Goal: Book appointment/travel/reservation

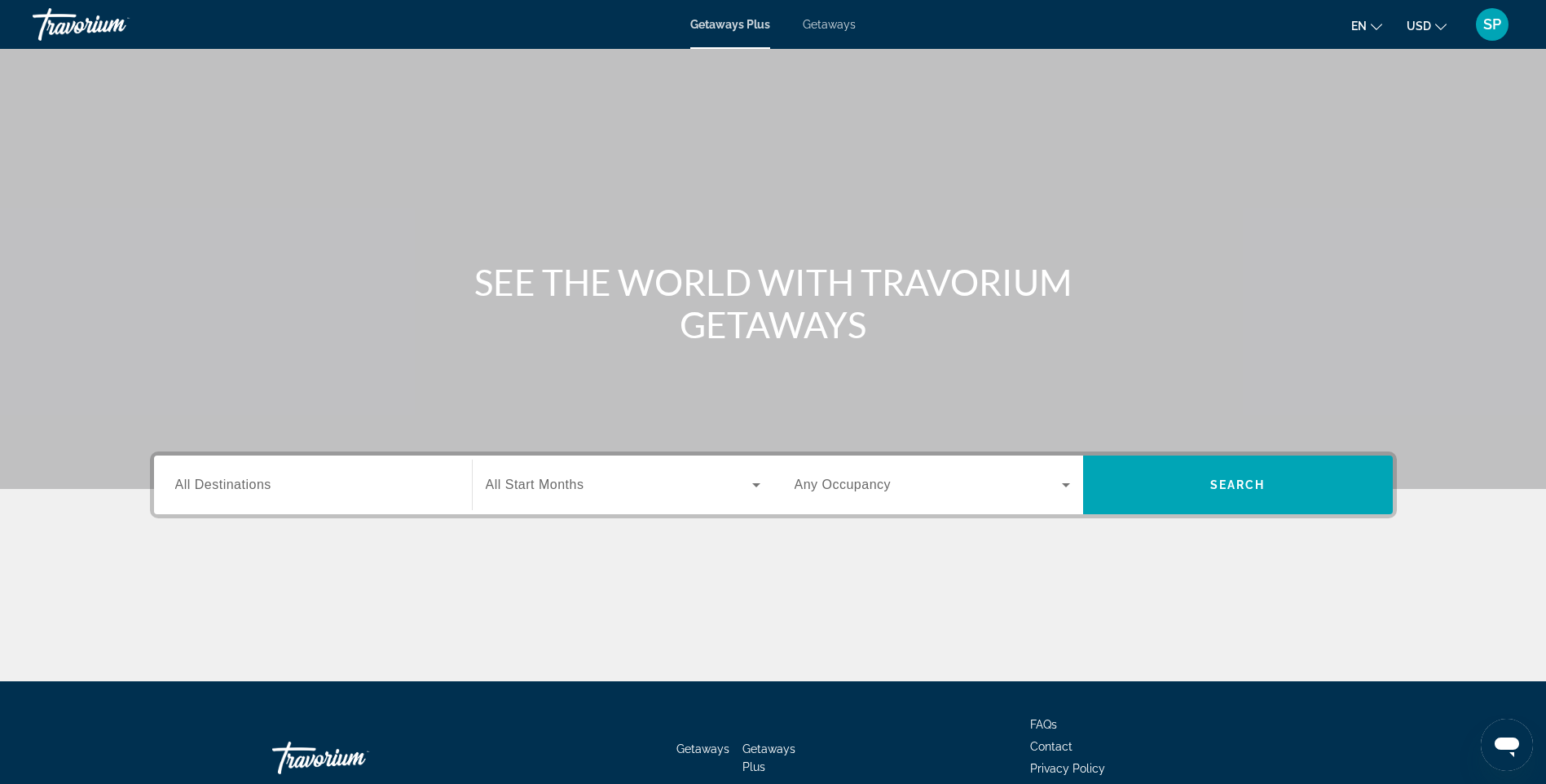
click at [418, 491] on input "Destination All Destinations" at bounding box center [313, 485] width 275 height 20
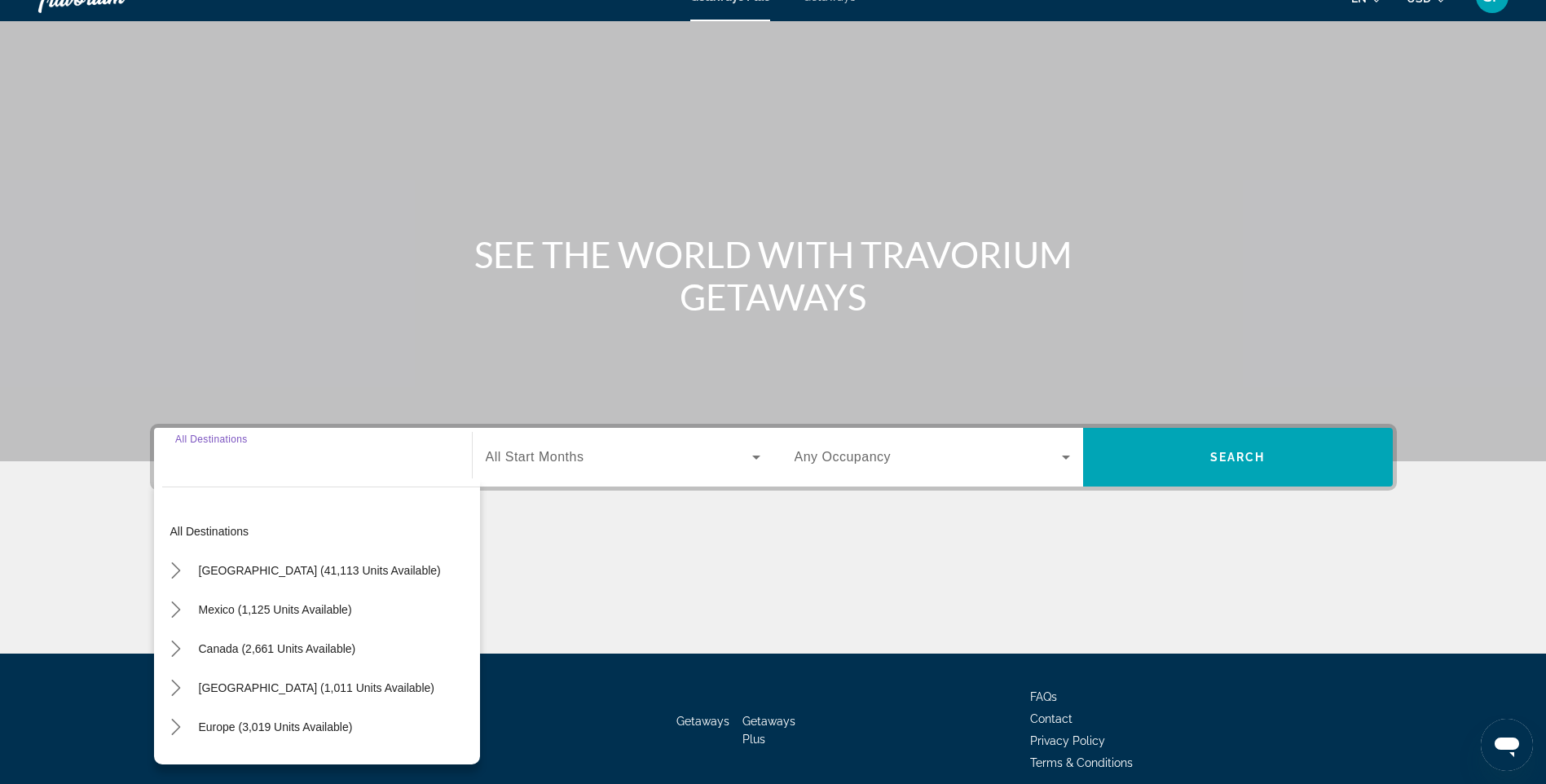
scroll to position [97, 0]
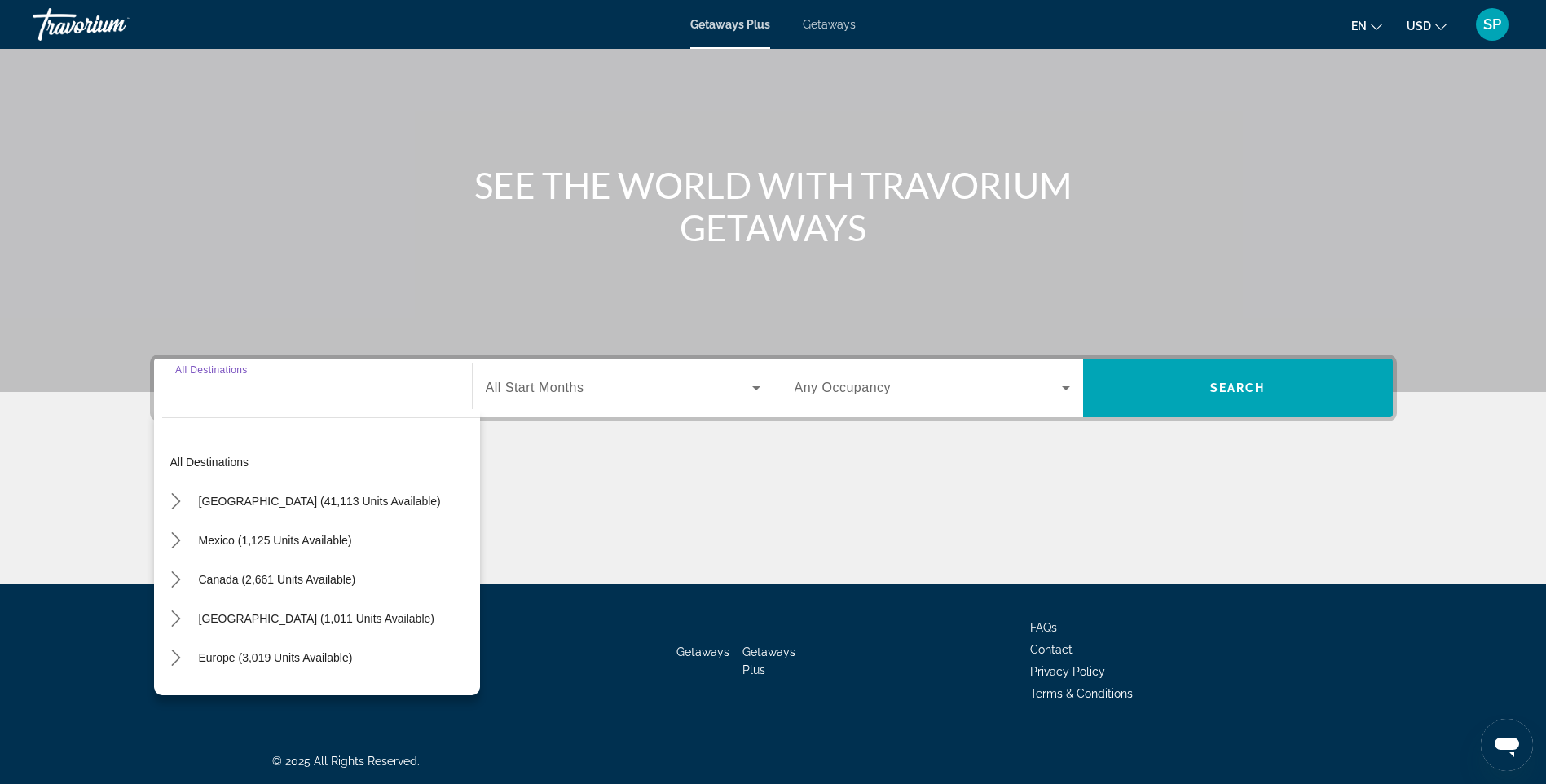
click at [741, 499] on div "Main content" at bounding box center [773, 523] width 1246 height 122
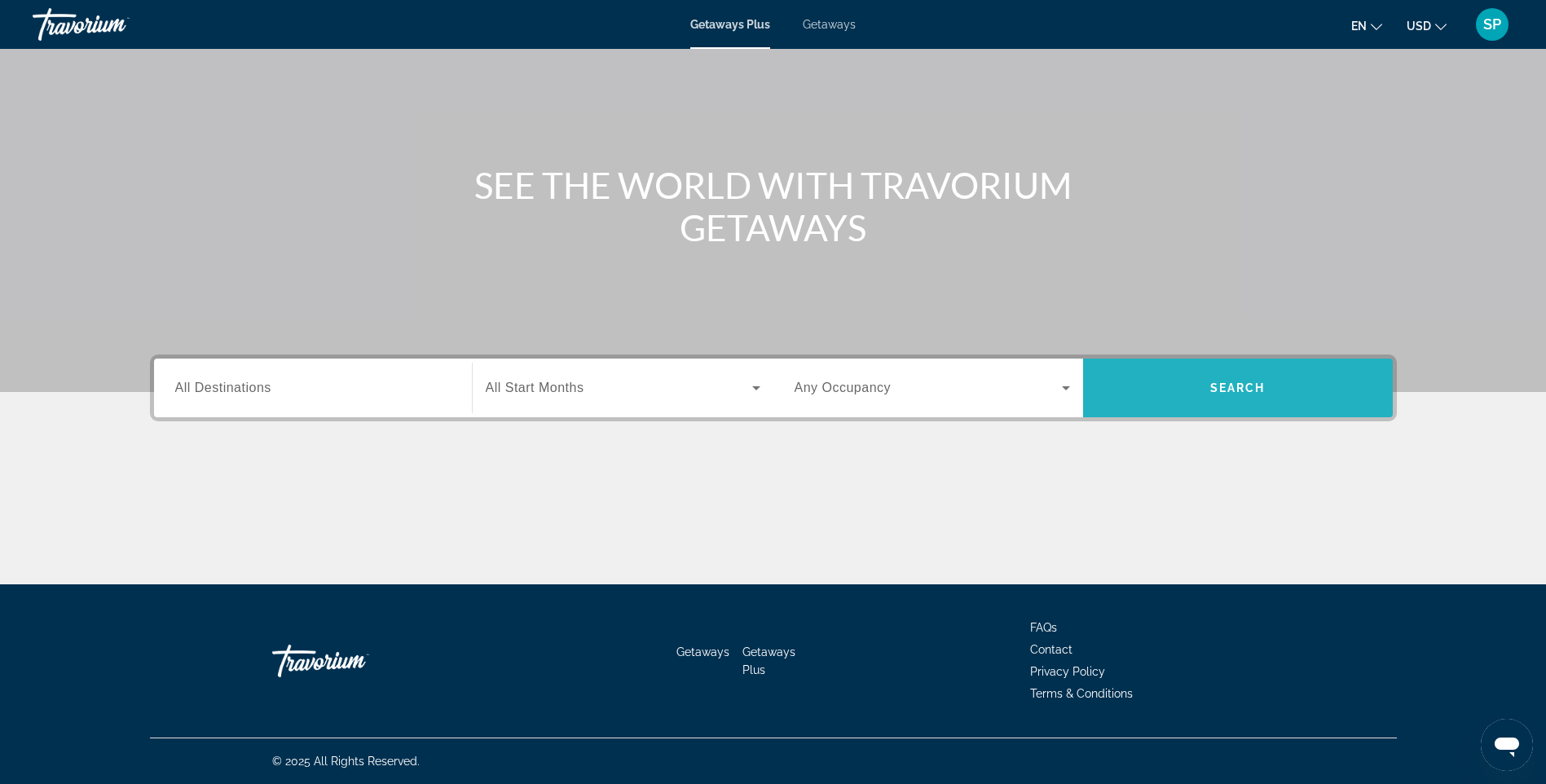
click at [1250, 386] on span "Search" at bounding box center [1238, 387] width 55 height 13
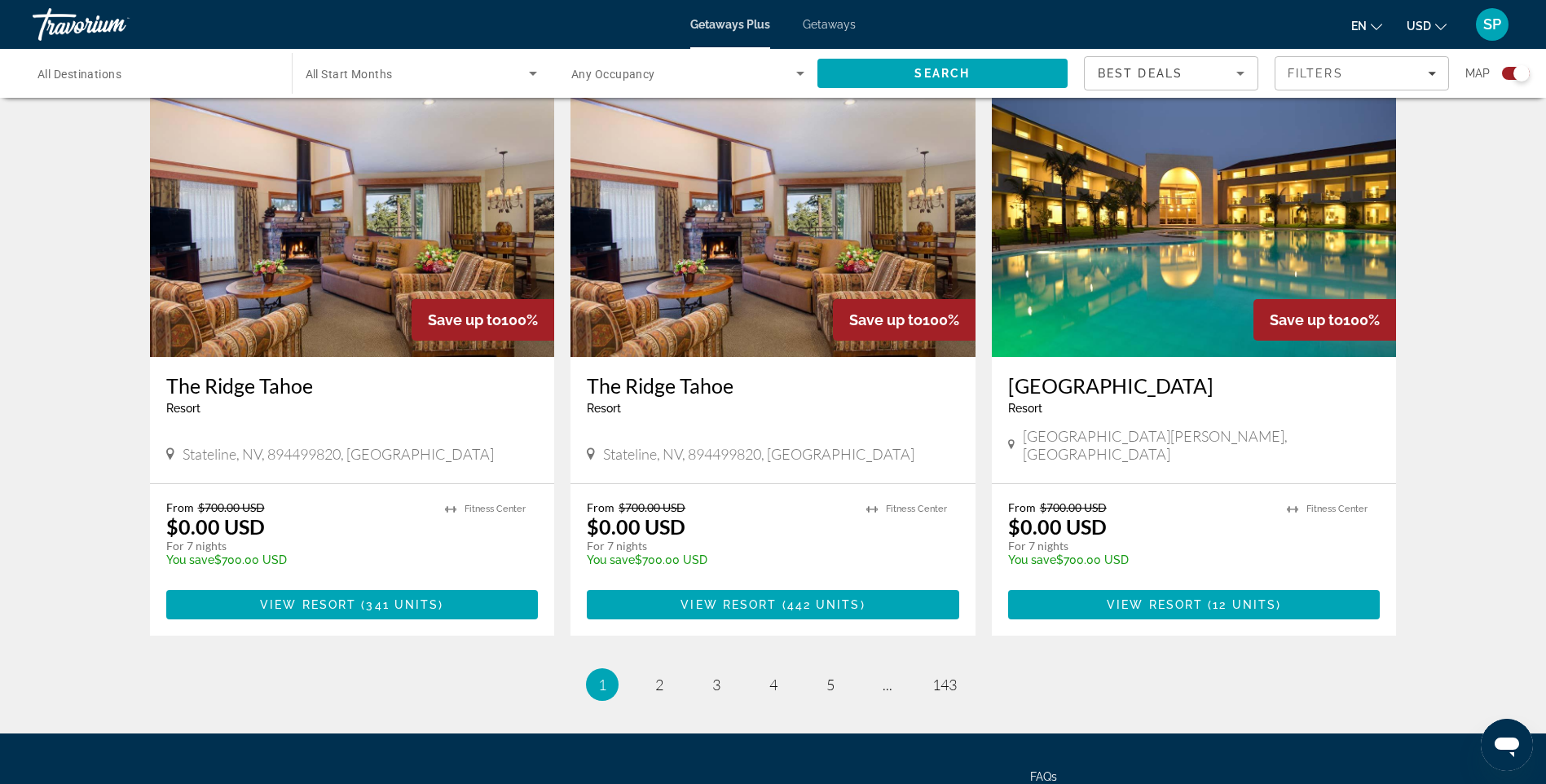
scroll to position [2381, 0]
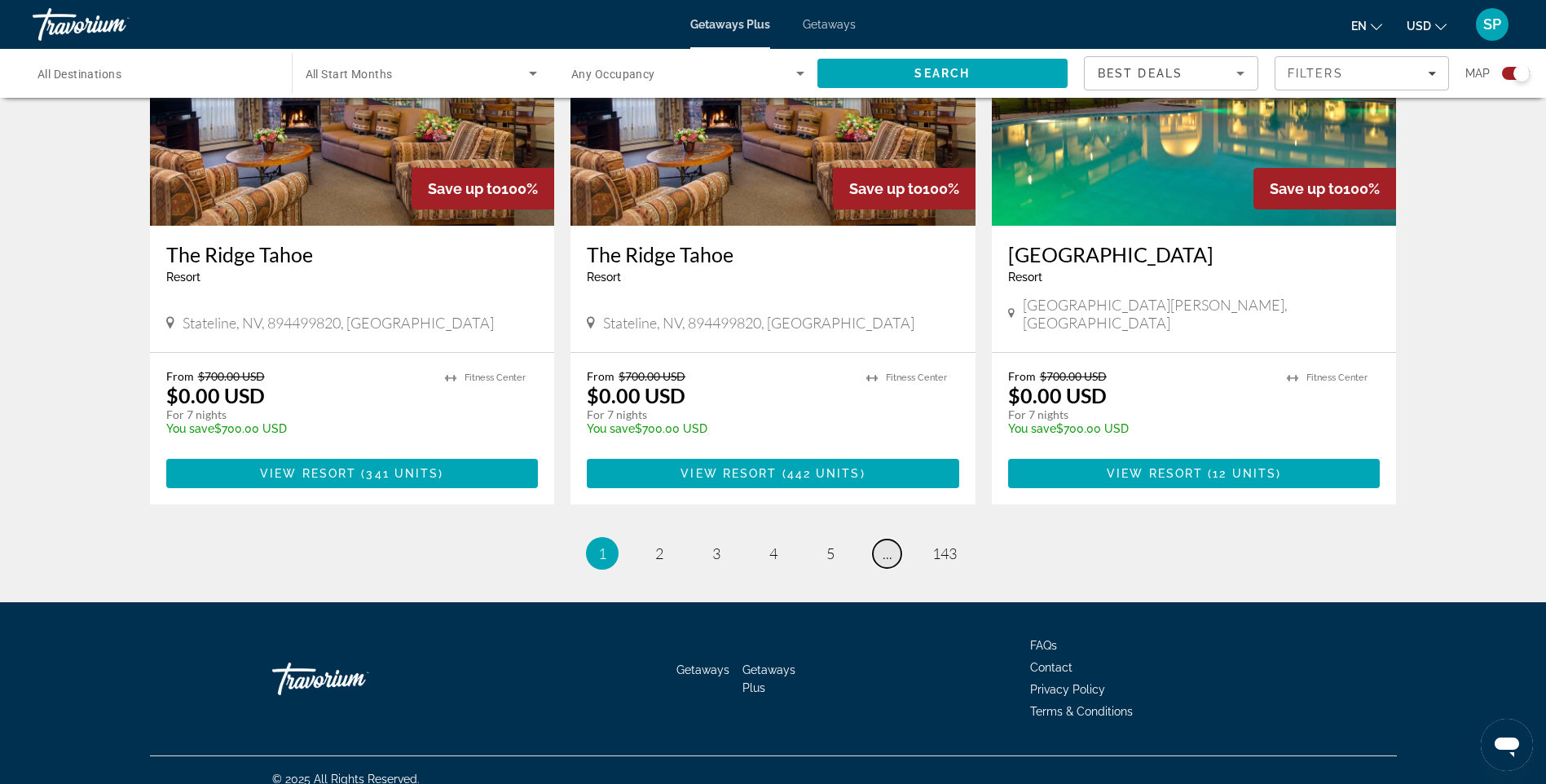
click at [883, 544] on span "..." at bounding box center [887, 553] width 9 height 18
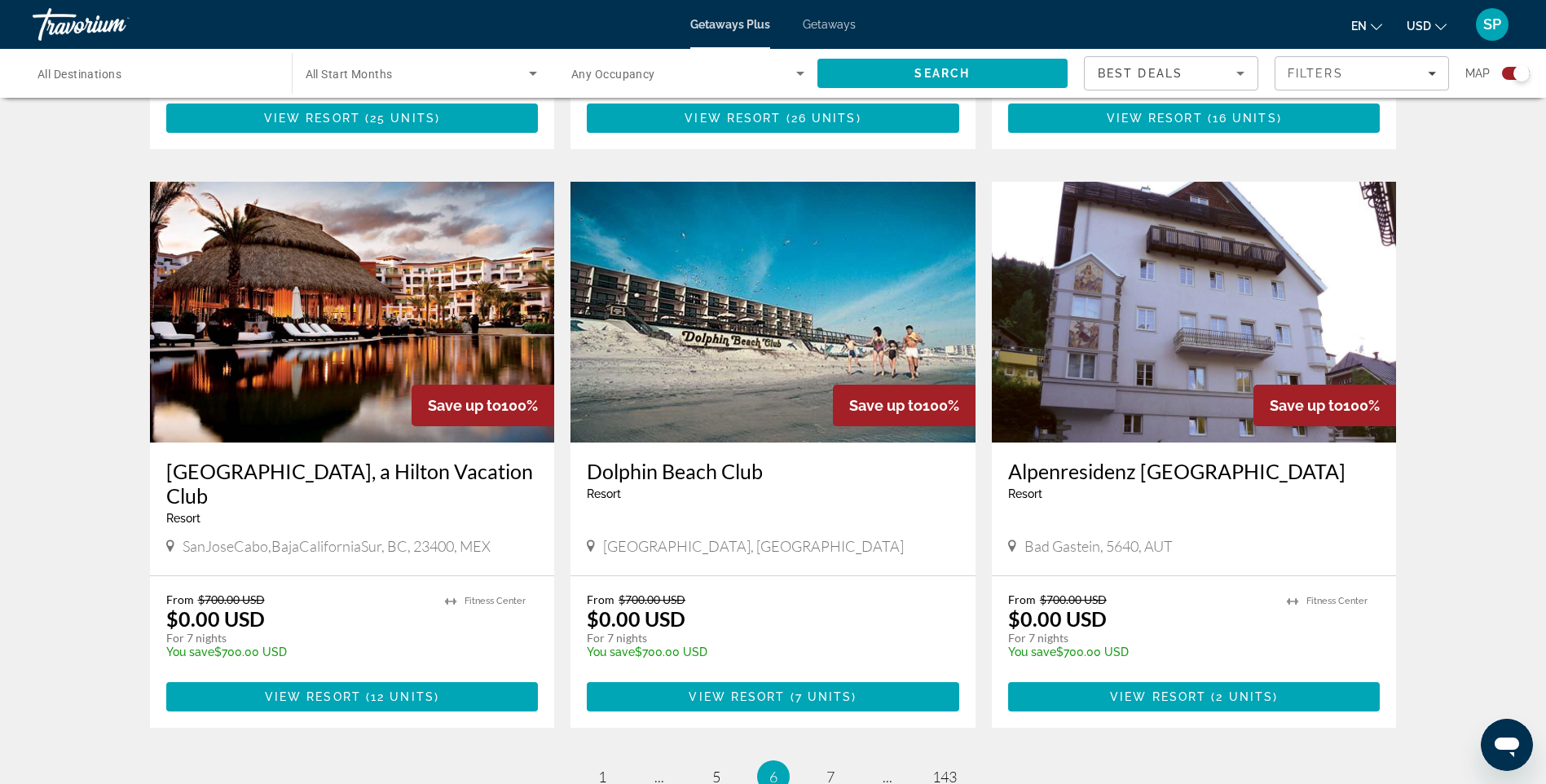
scroll to position [2357, 0]
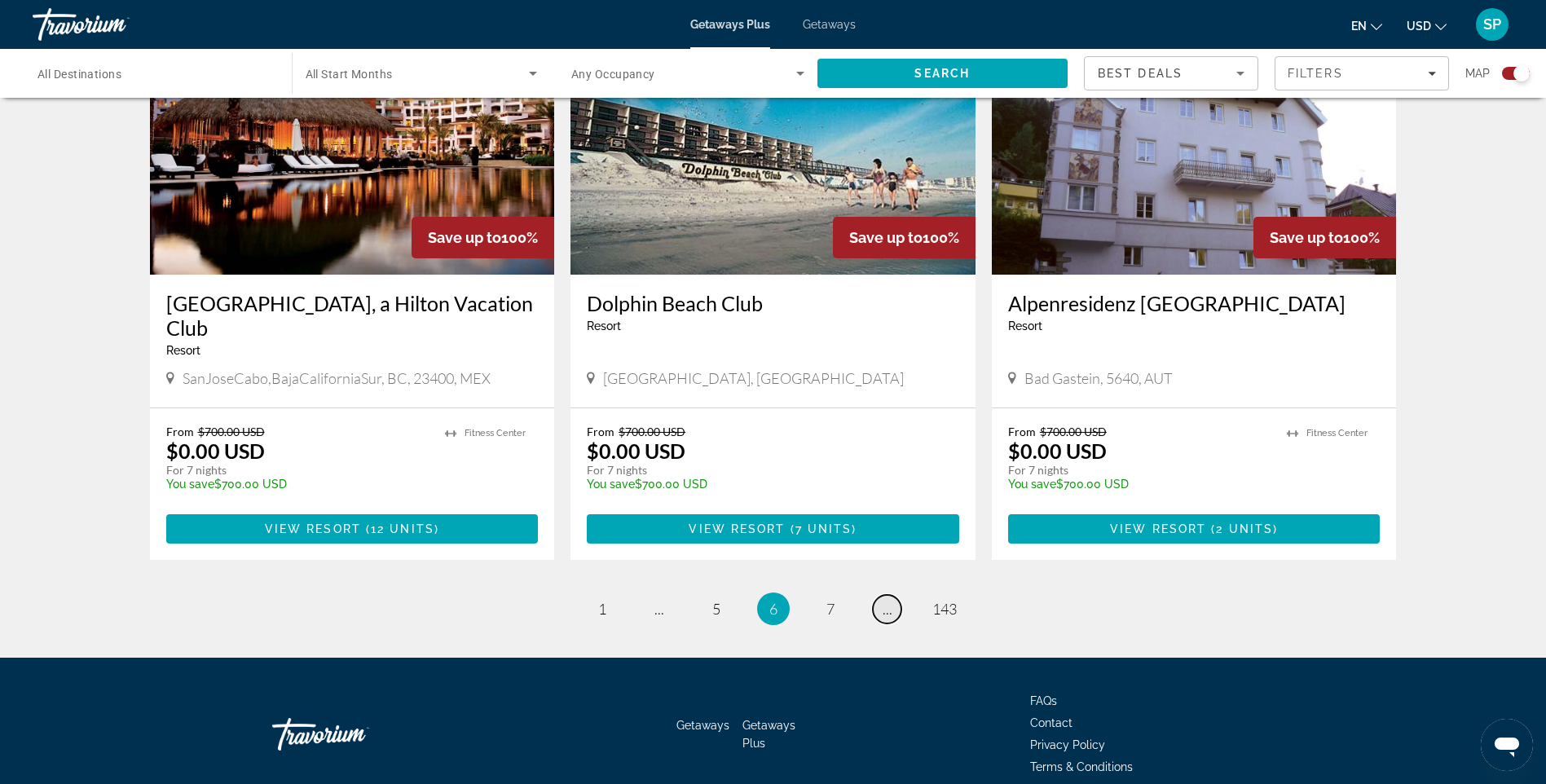
click at [889, 600] on span "..." at bounding box center [887, 608] width 9 height 18
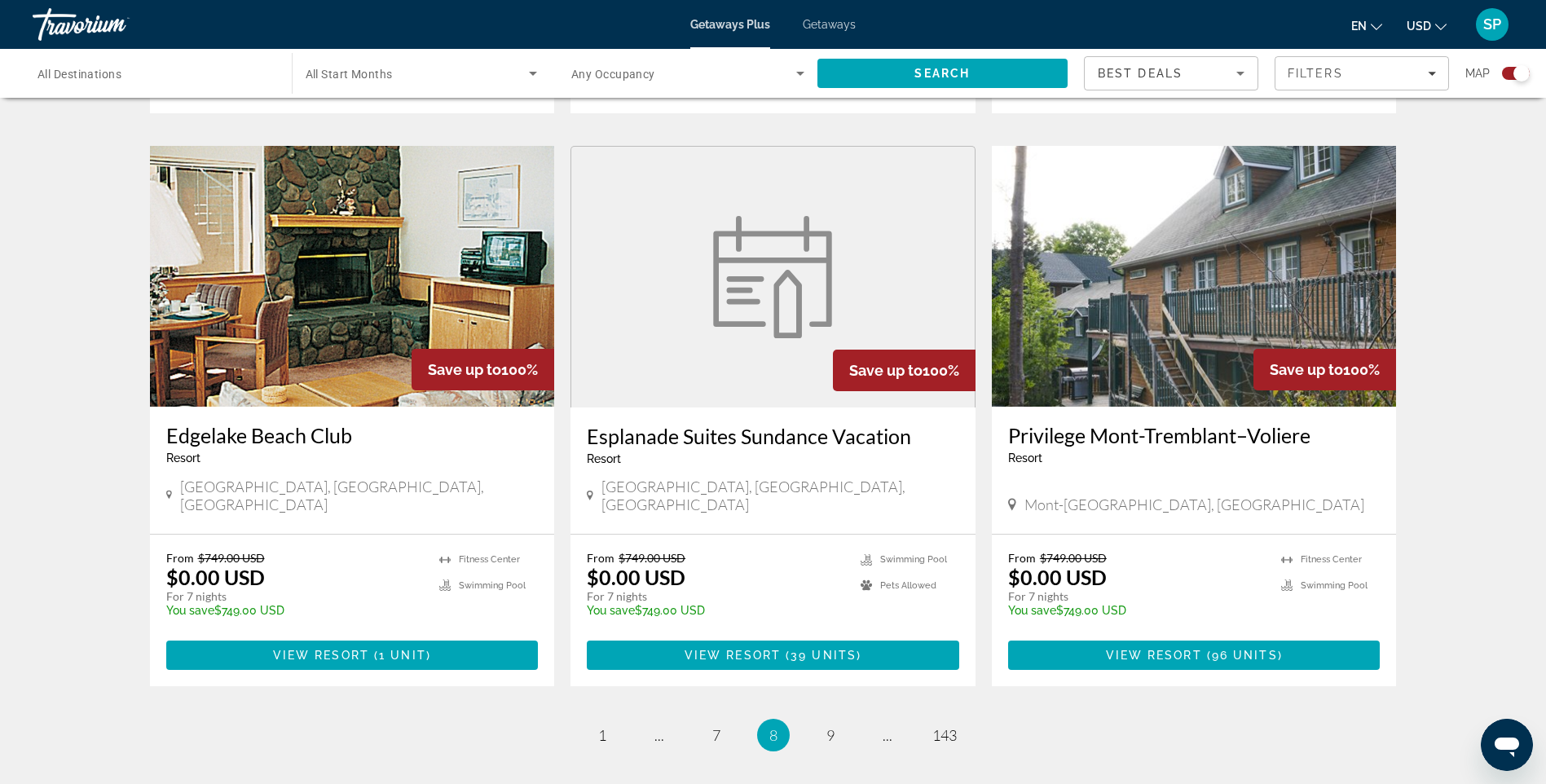
scroll to position [2285, 0]
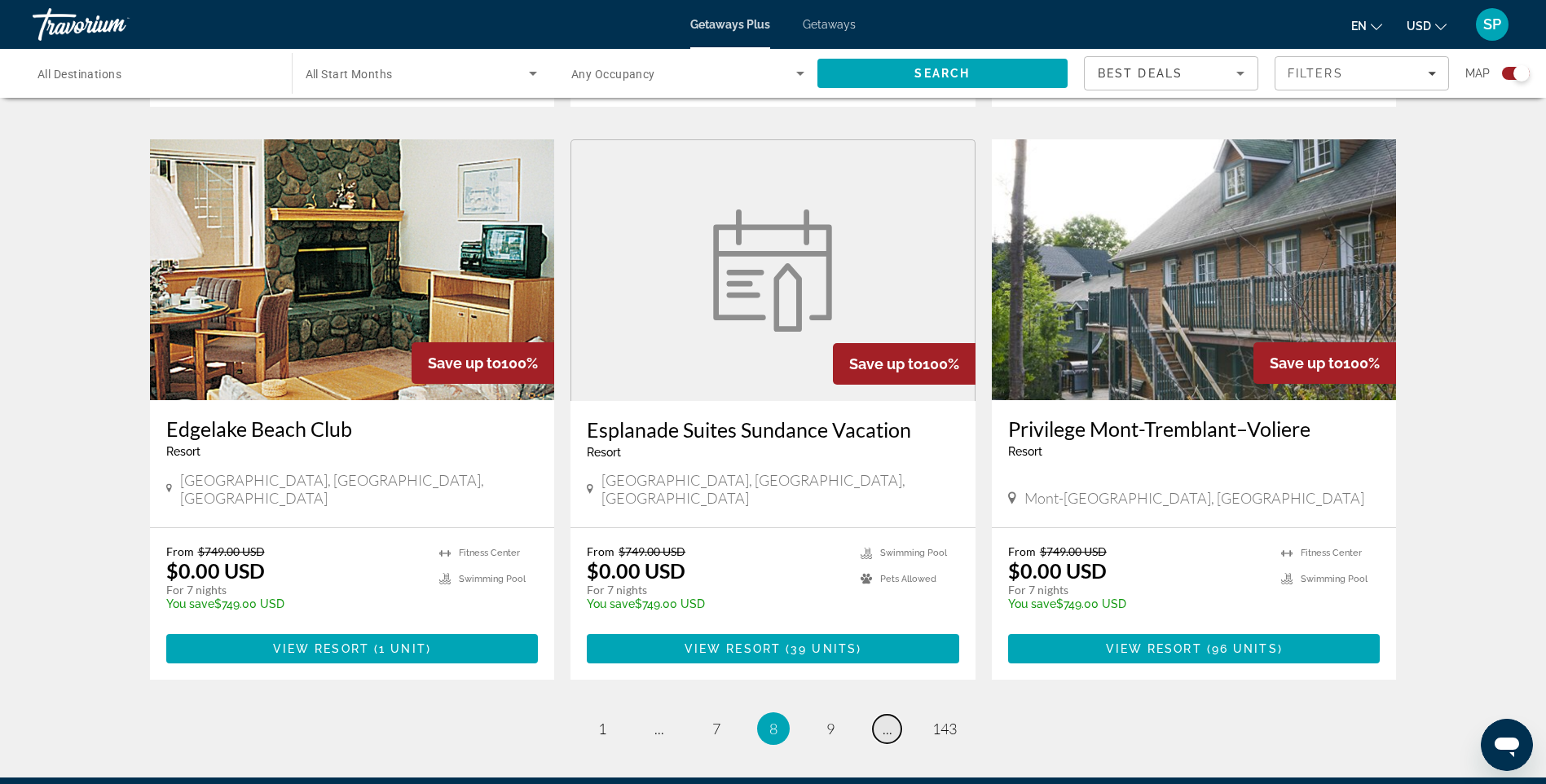
click at [890, 719] on span "..." at bounding box center [887, 728] width 9 height 18
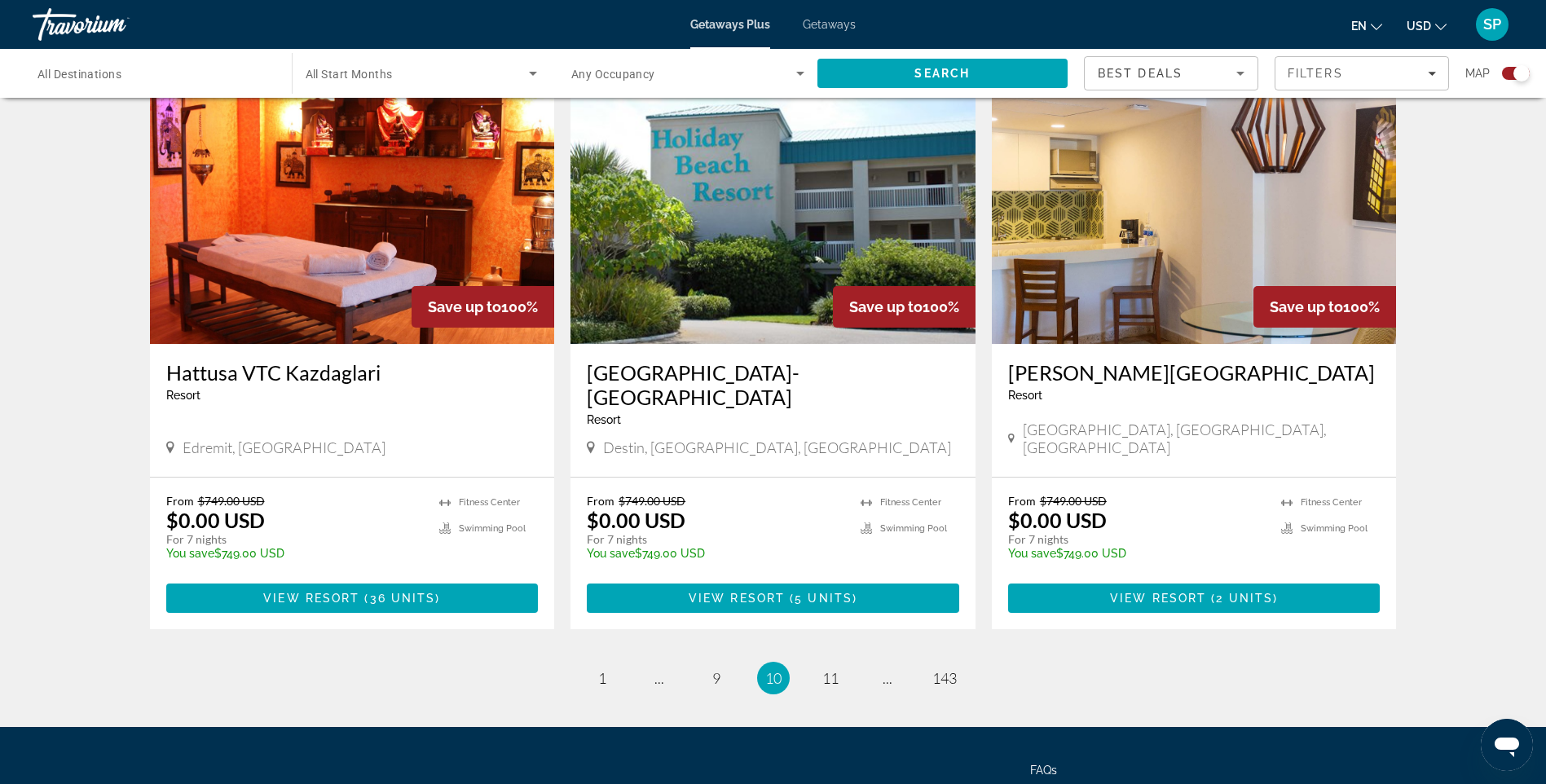
scroll to position [2334, 0]
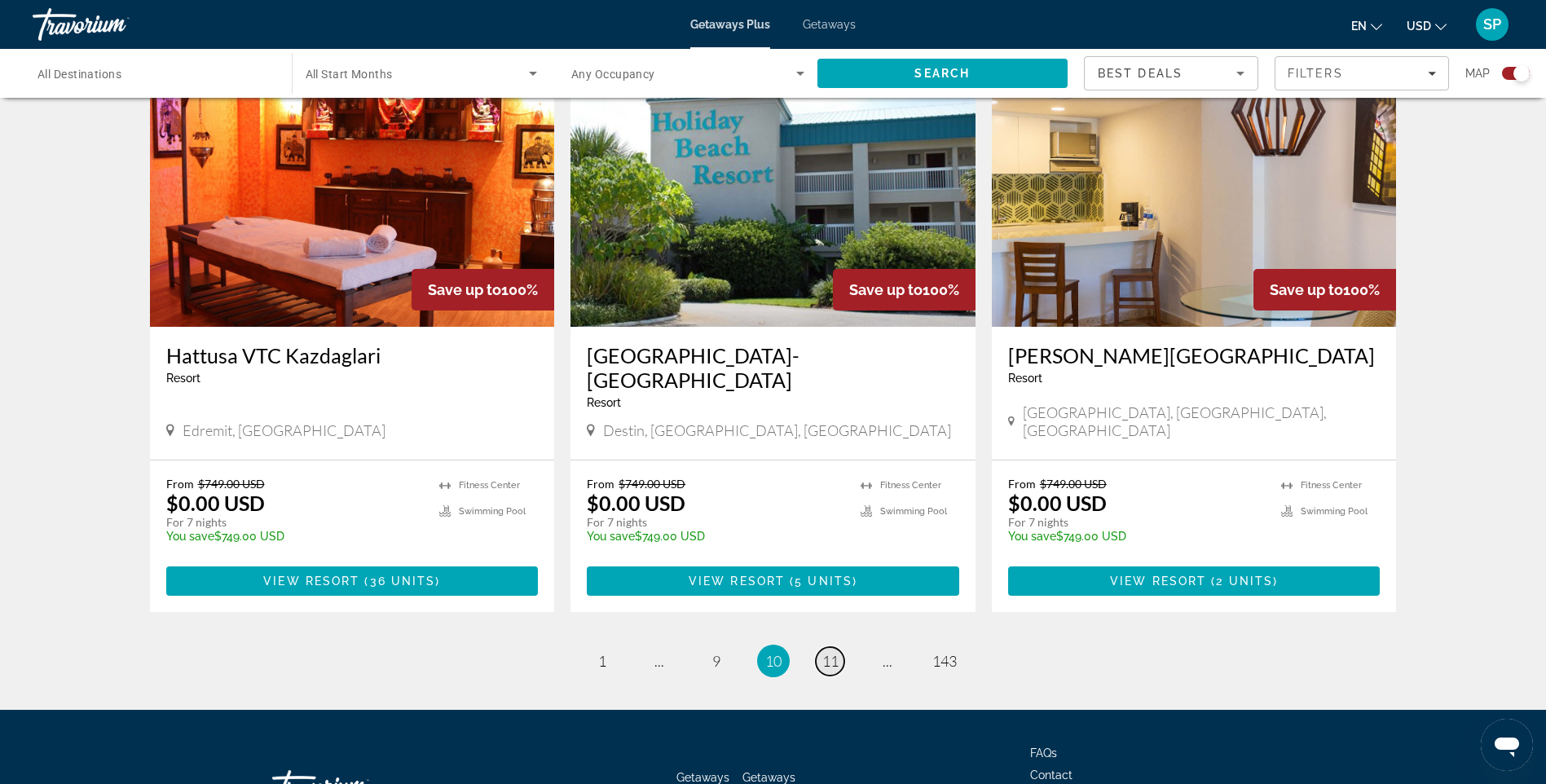
click at [832, 651] on span "11" at bounding box center [830, 660] width 16 height 18
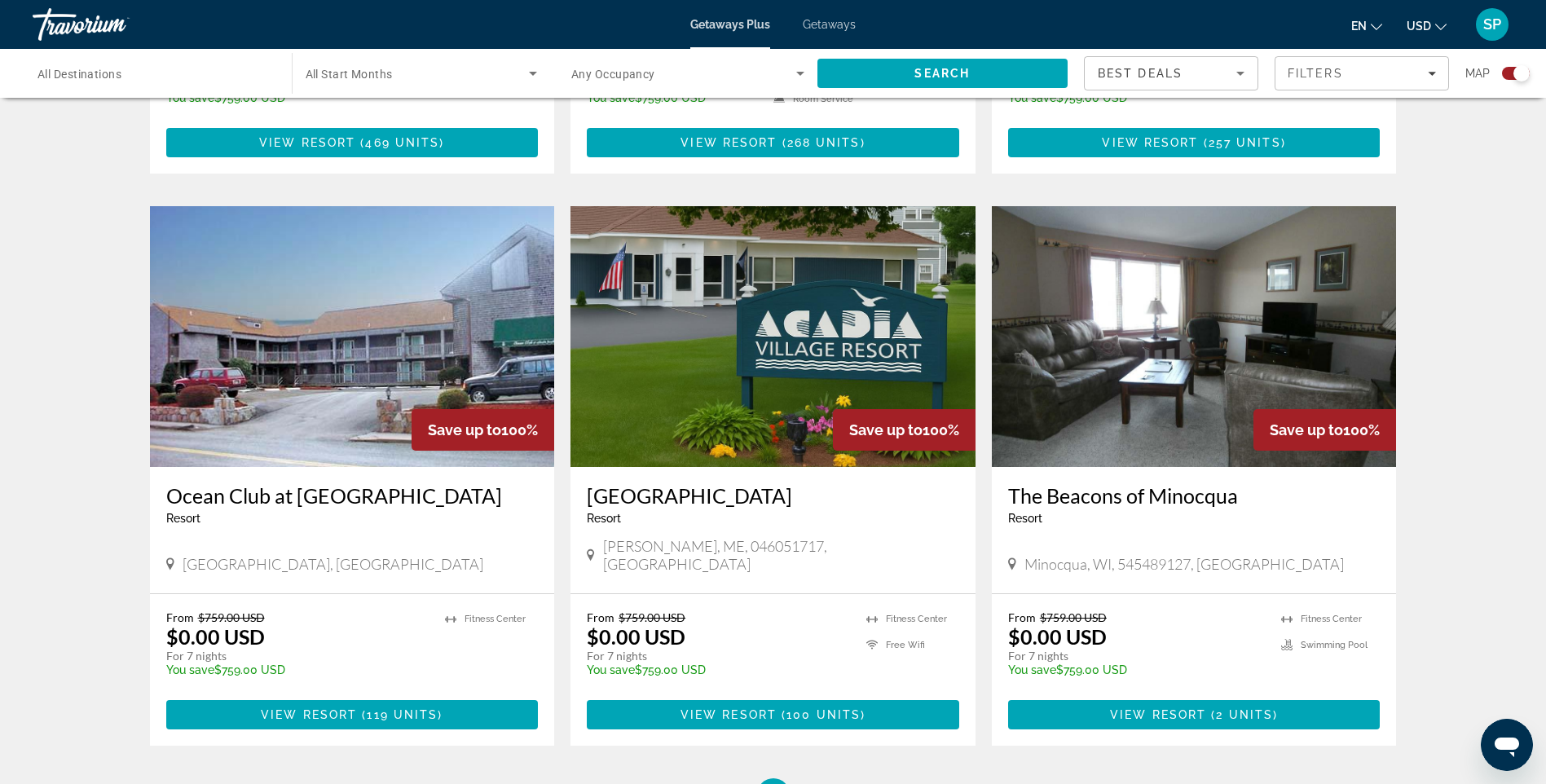
scroll to position [2186, 0]
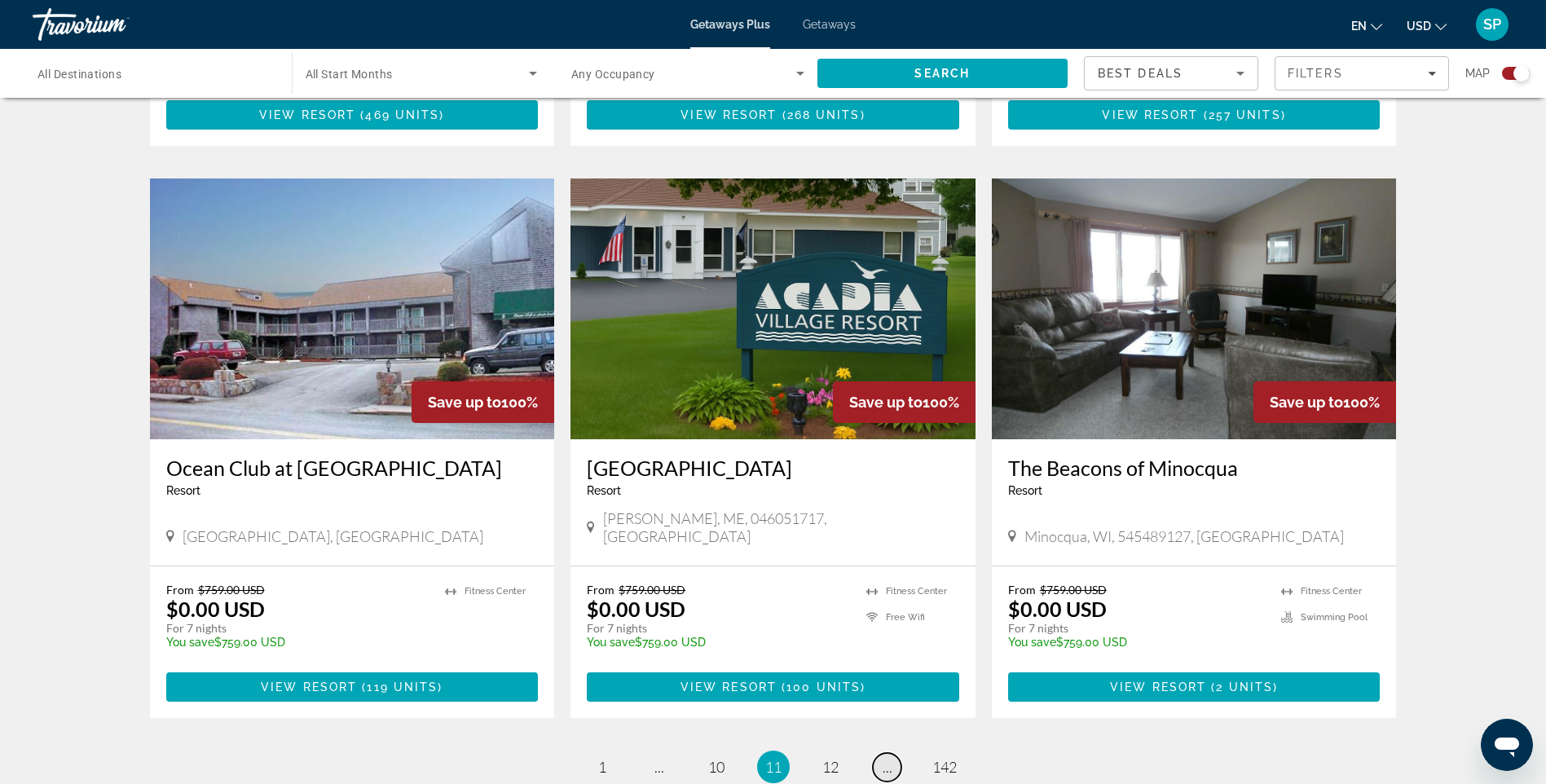
click at [889, 753] on link "page ..." at bounding box center [887, 767] width 28 height 28
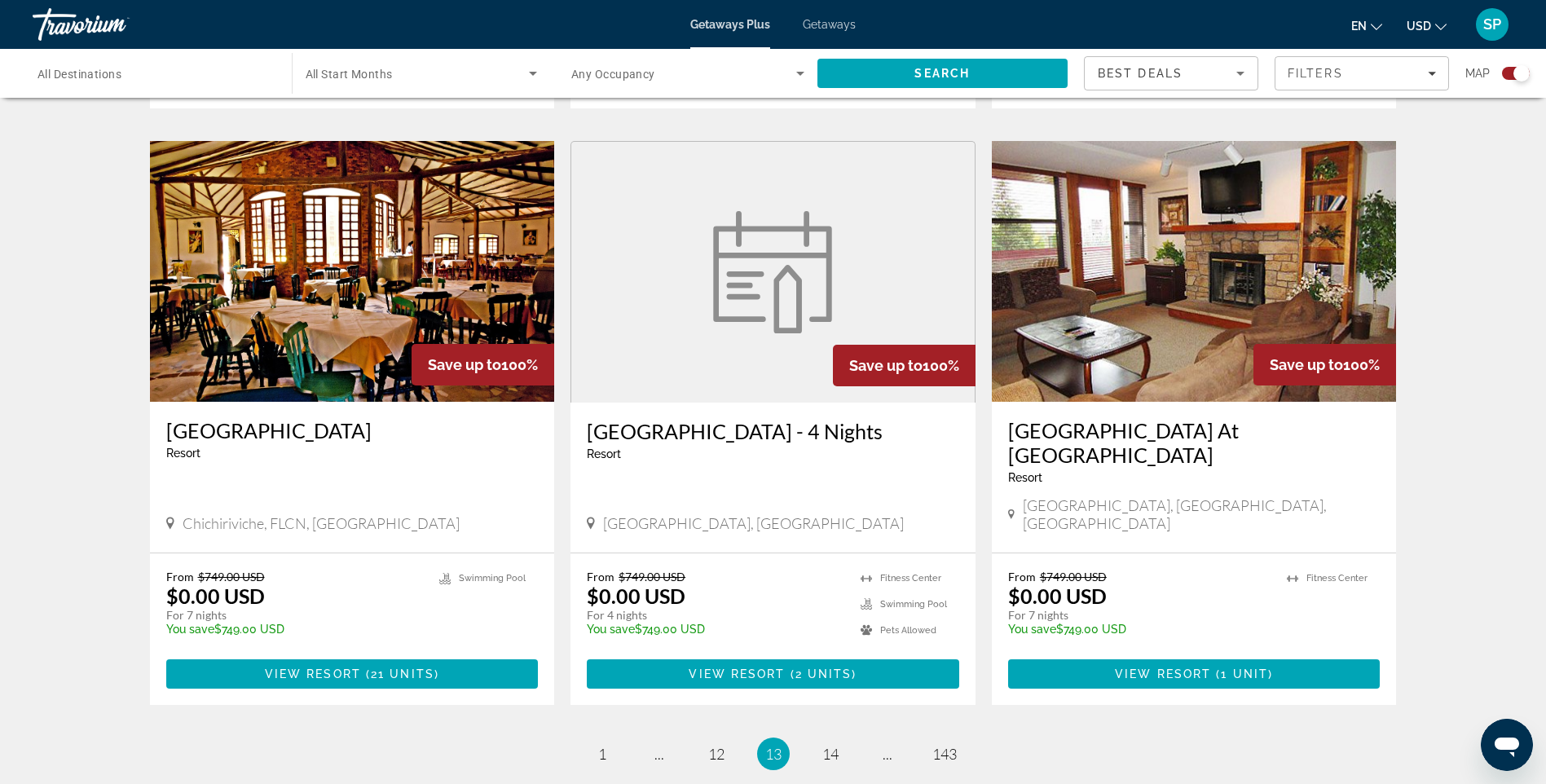
scroll to position [2299, 0]
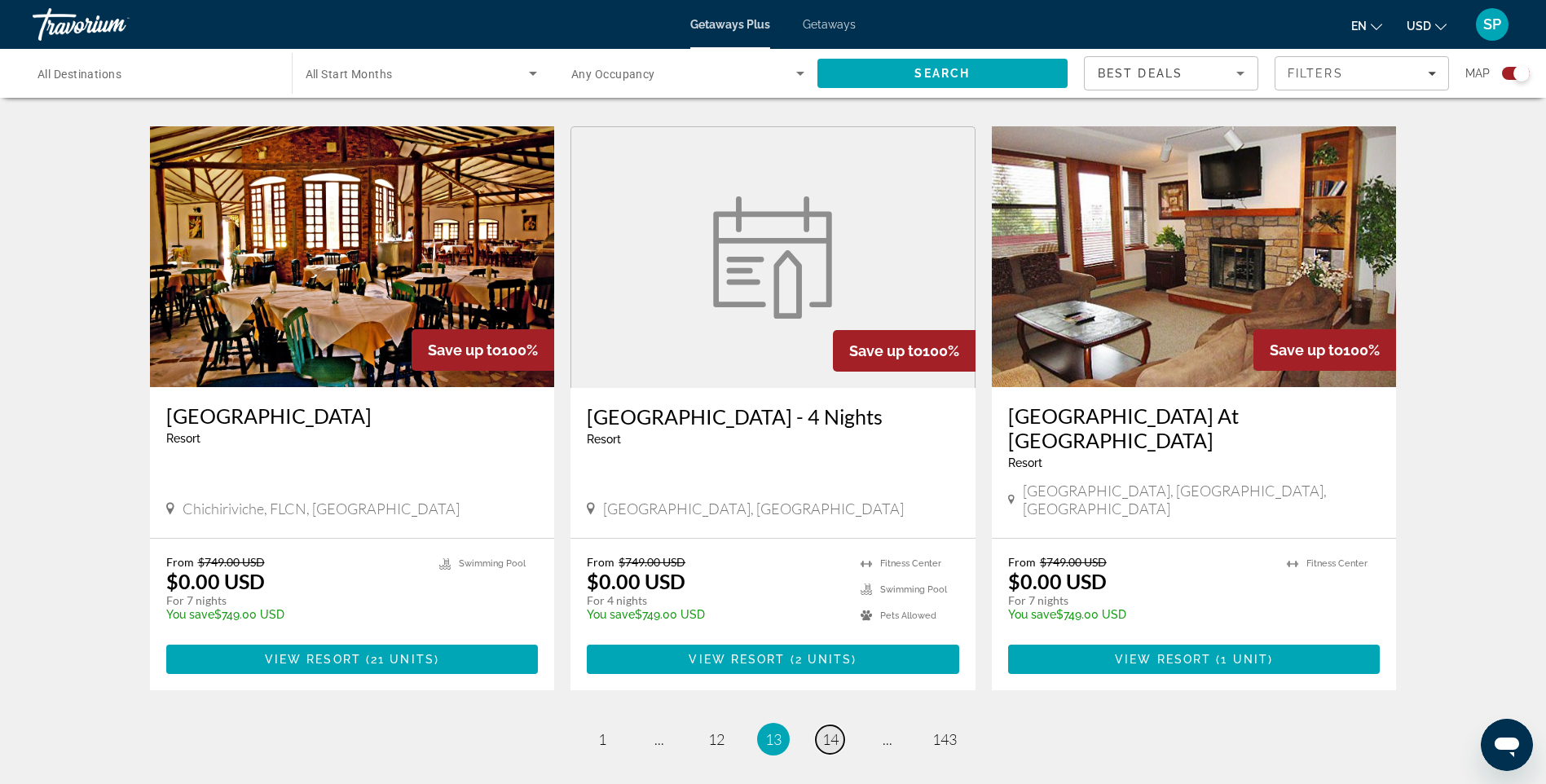
click at [834, 730] on span "14" at bounding box center [830, 738] width 16 height 18
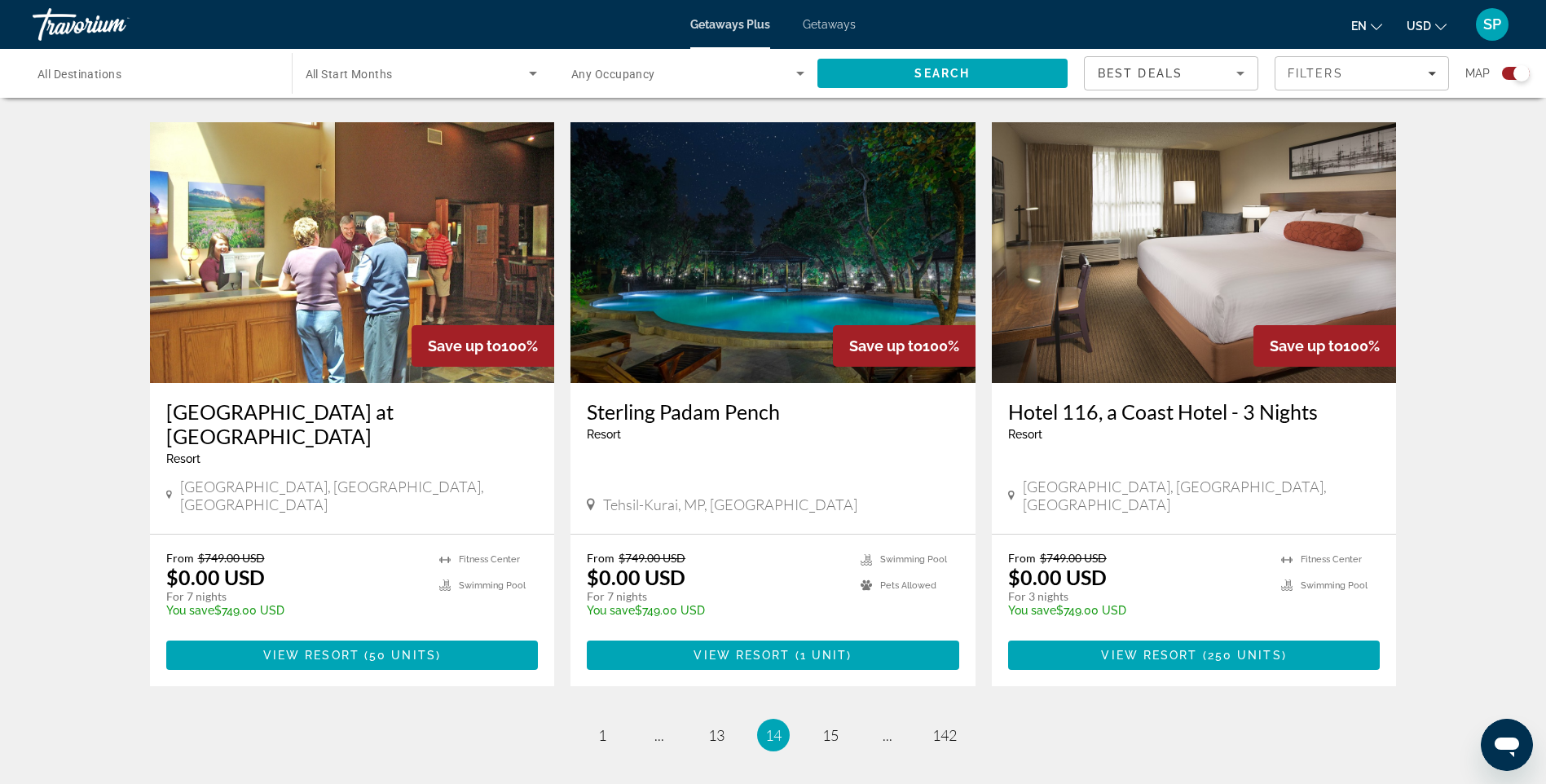
scroll to position [2292, 0]
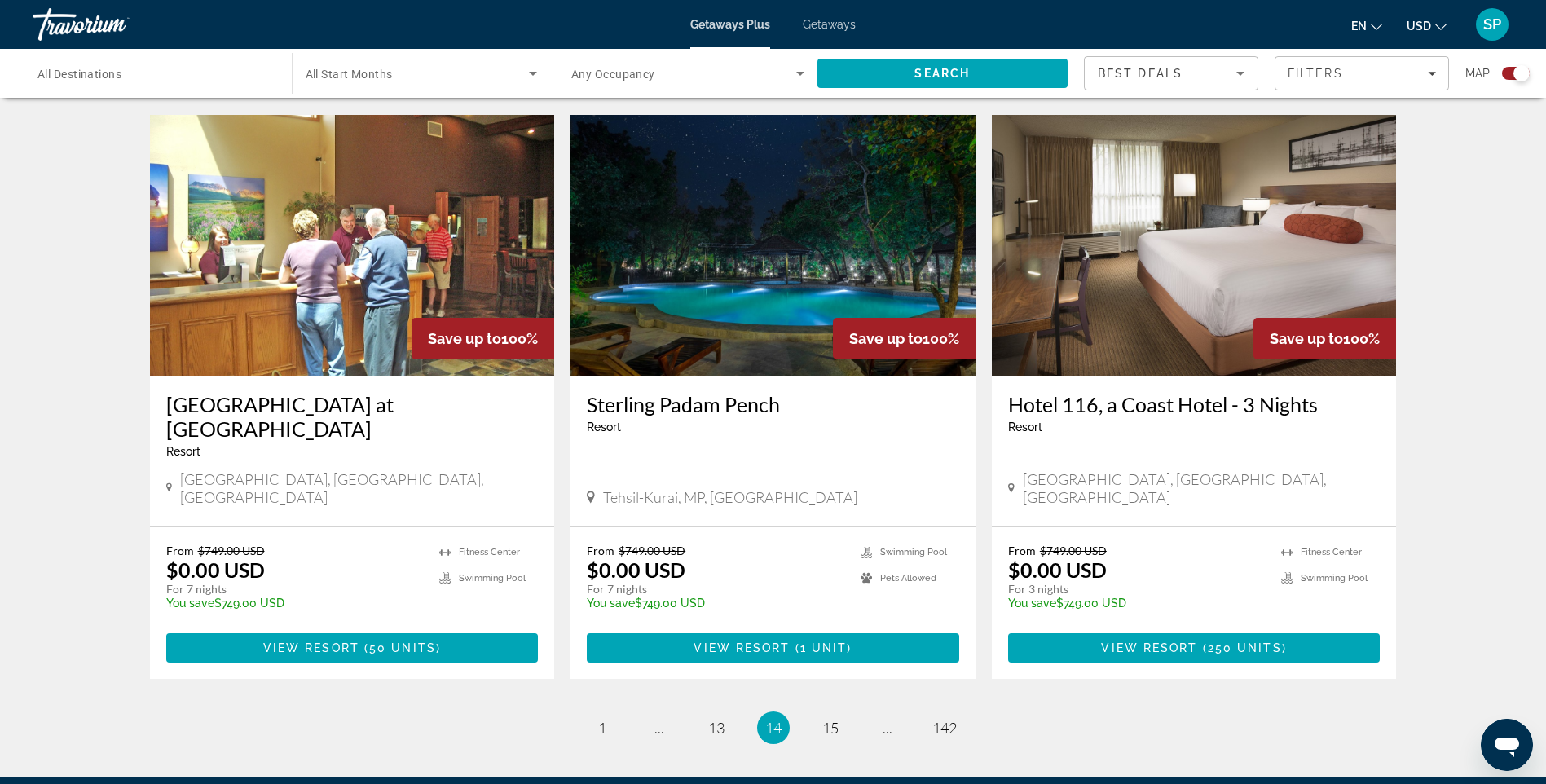
click at [121, 72] on span "All Destinations" at bounding box center [80, 74] width 84 height 13
click at [122, 72] on input "Destination All Destinations" at bounding box center [154, 74] width 233 height 20
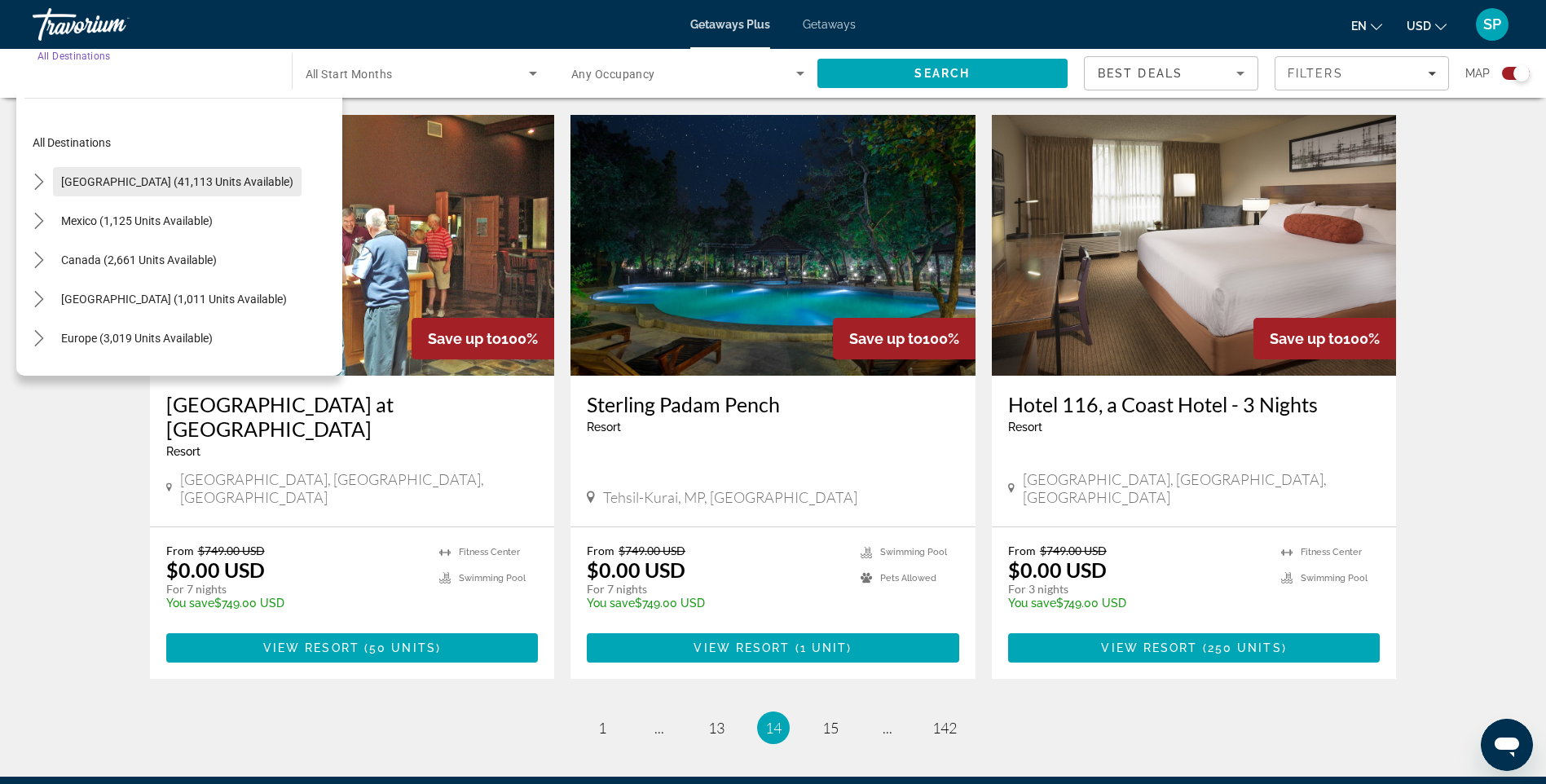
click at [211, 184] on span "[GEOGRAPHIC_DATA] (41,113 units available)" at bounding box center [177, 182] width 232 height 13
type input "**********"
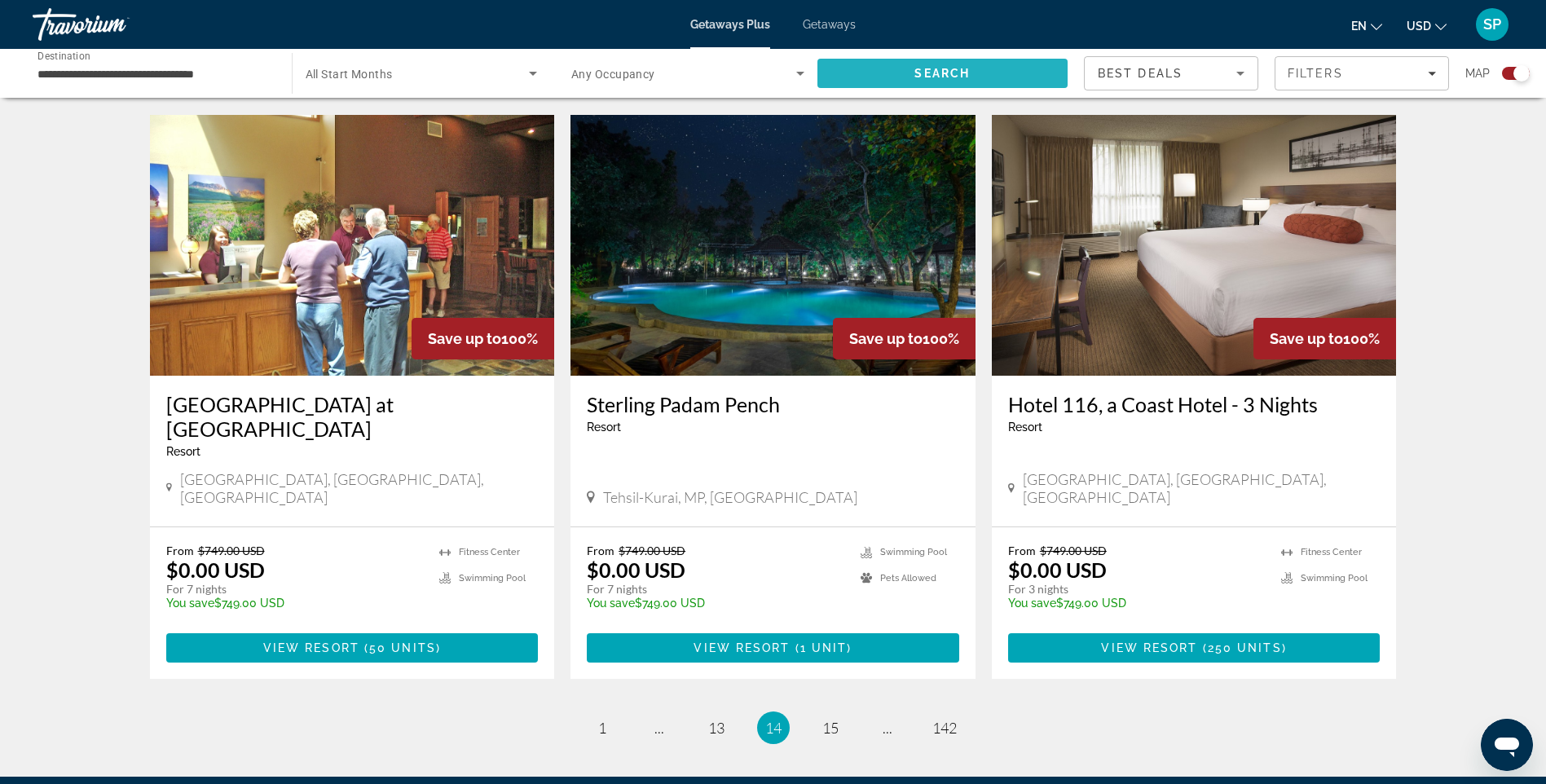
click at [906, 72] on span "Search" at bounding box center [943, 72] width 251 height 39
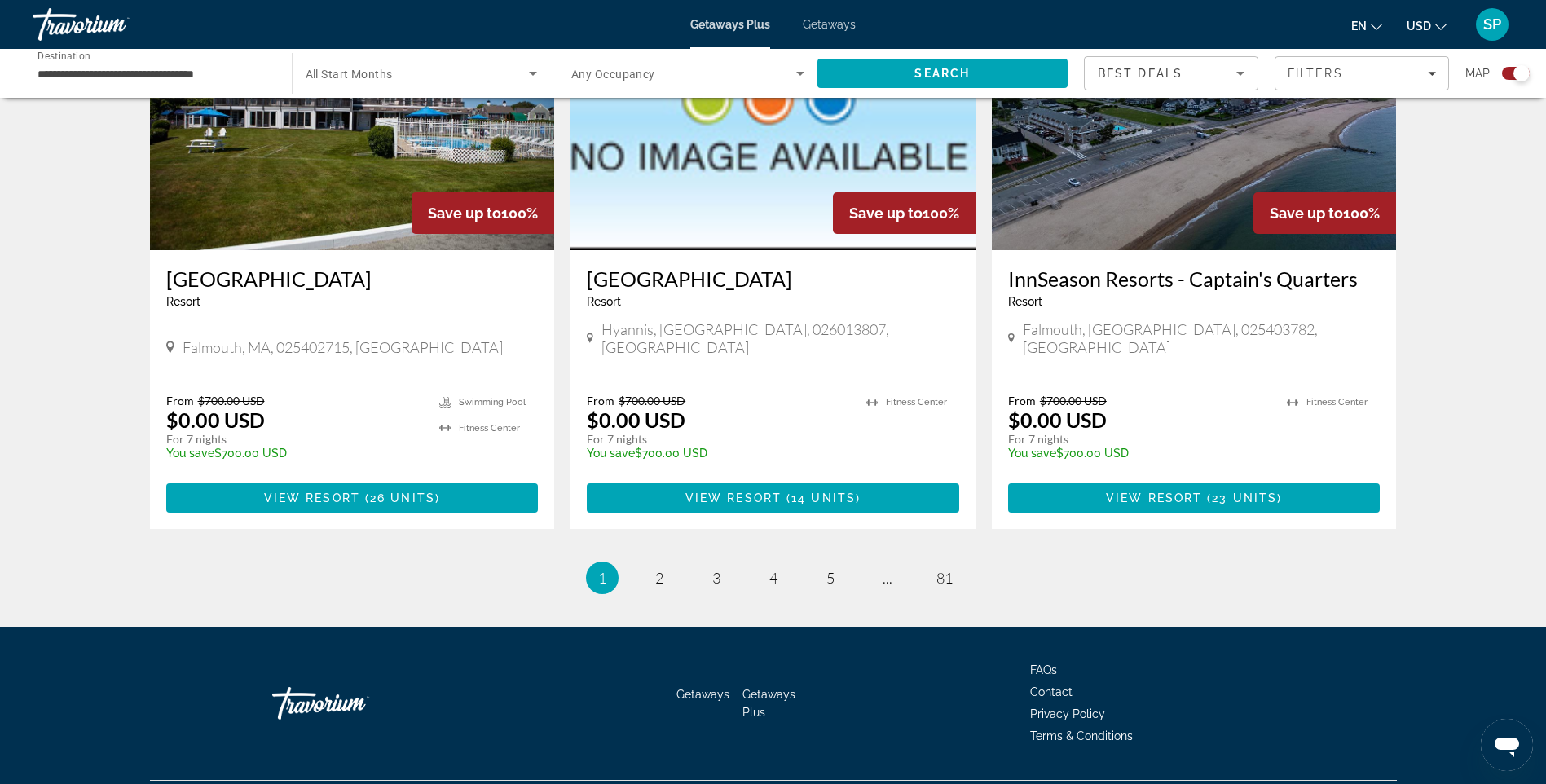
scroll to position [2357, 0]
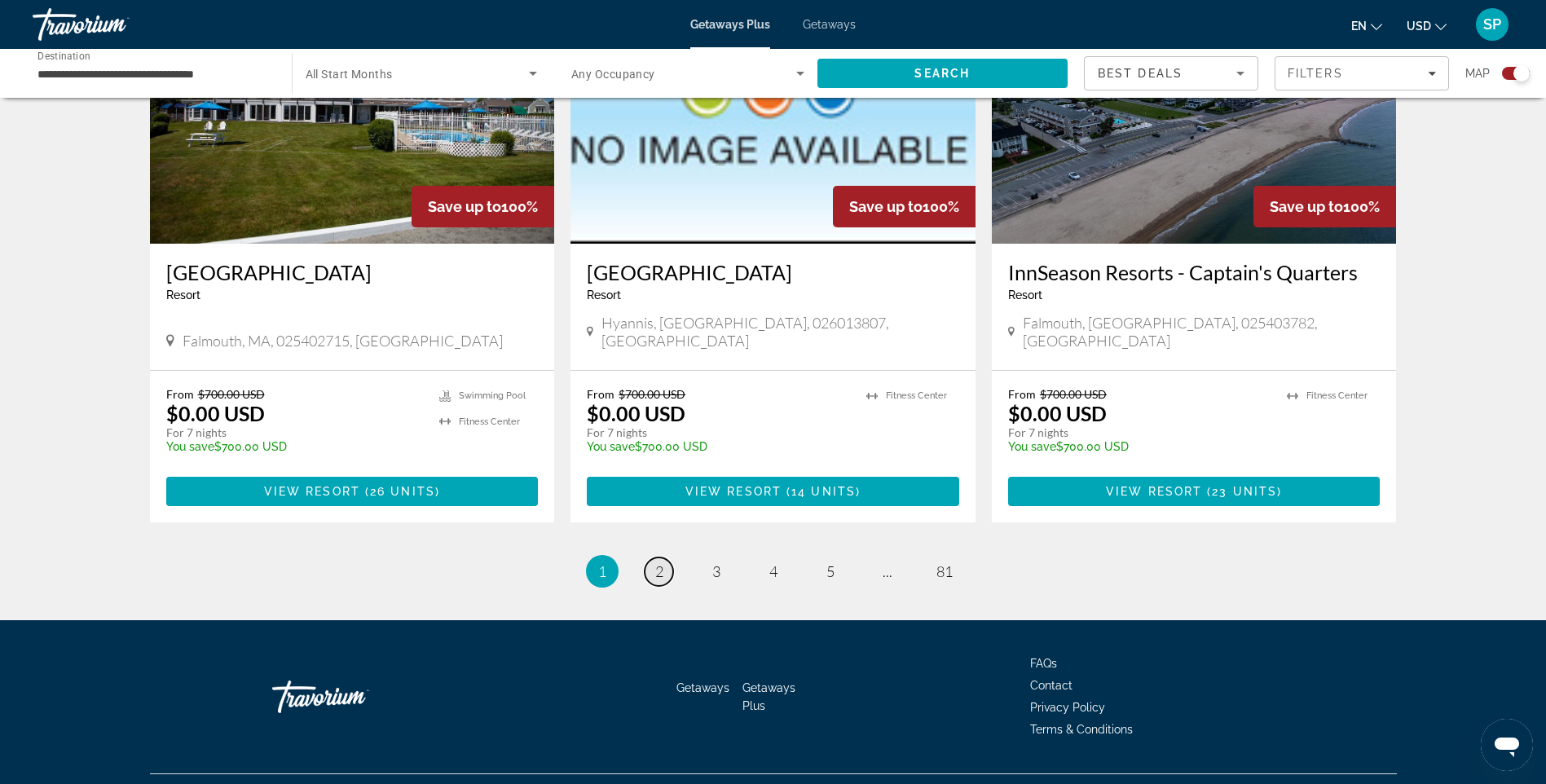
click at [659, 562] on span "2" at bounding box center [659, 571] width 8 height 18
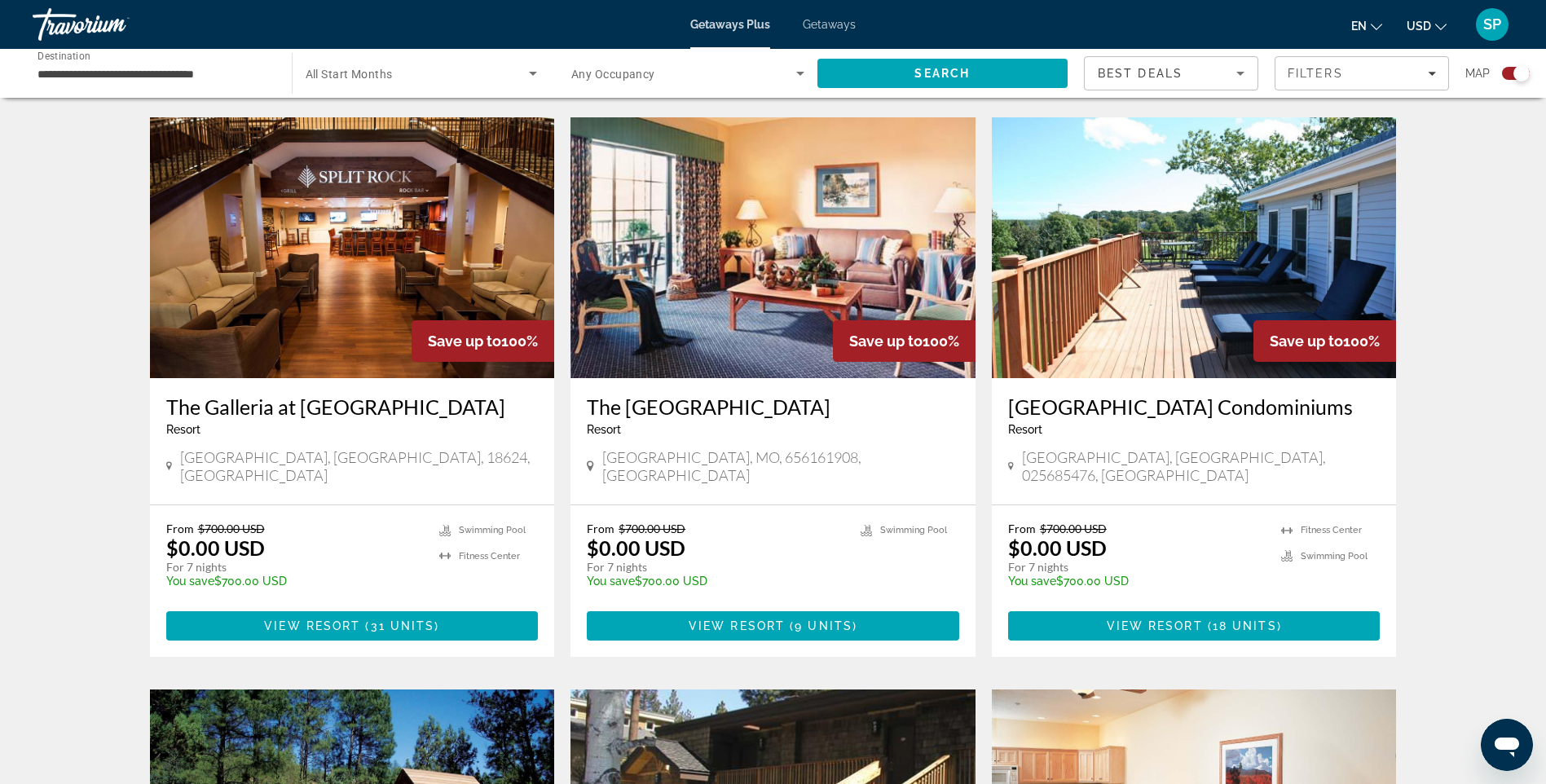
scroll to position [1104, 0]
